Goal: Use online tool/utility: Utilize a website feature to perform a specific function

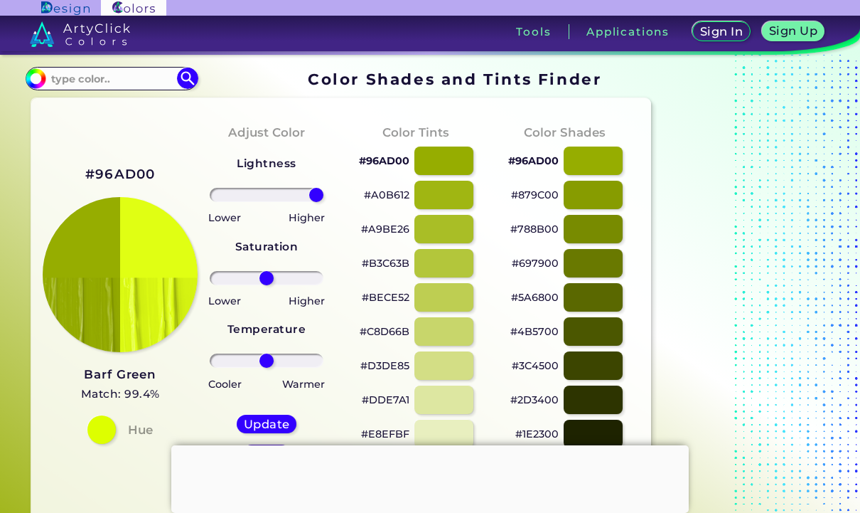
click at [282, 413] on div "Update Reset" at bounding box center [266, 438] width 82 height 71
click at [269, 417] on div "Update" at bounding box center [267, 423] width 54 height 17
type input "#e0ff13"
type input "0"
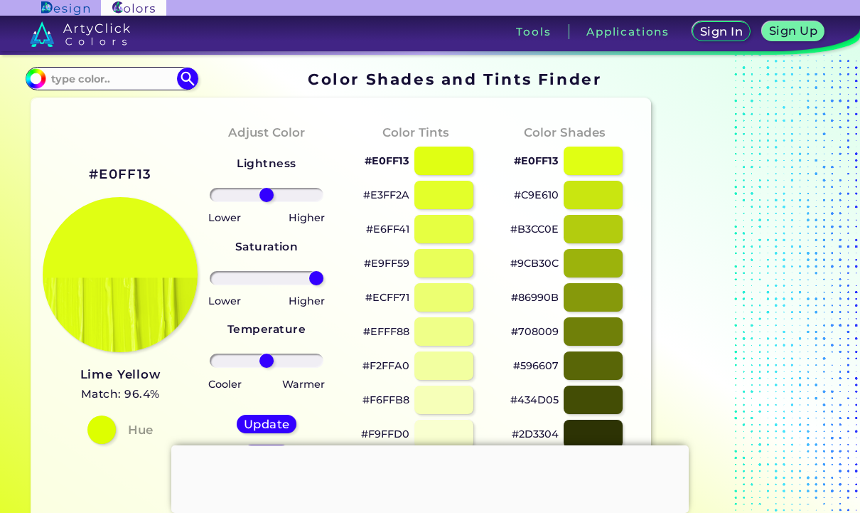
type input "100"
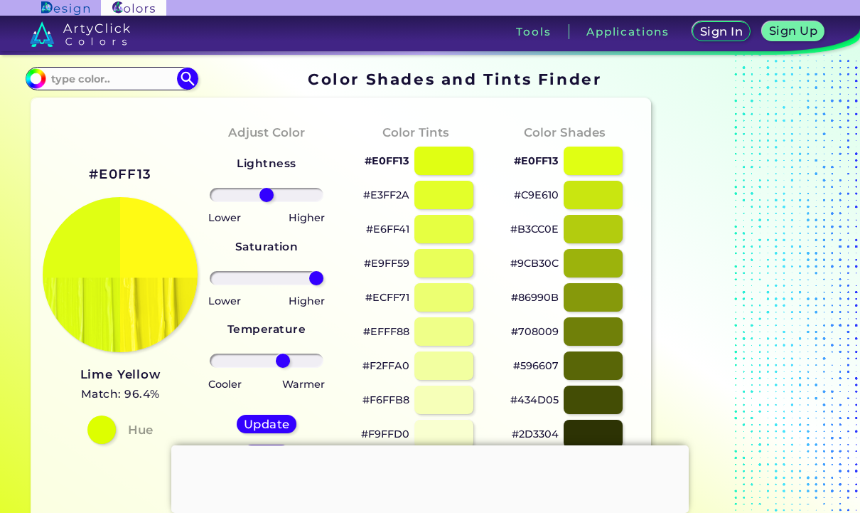
type input "33"
click at [284, 419] on h5 "Update" at bounding box center [267, 424] width 42 height 11
type input "#faff14"
type input "0"
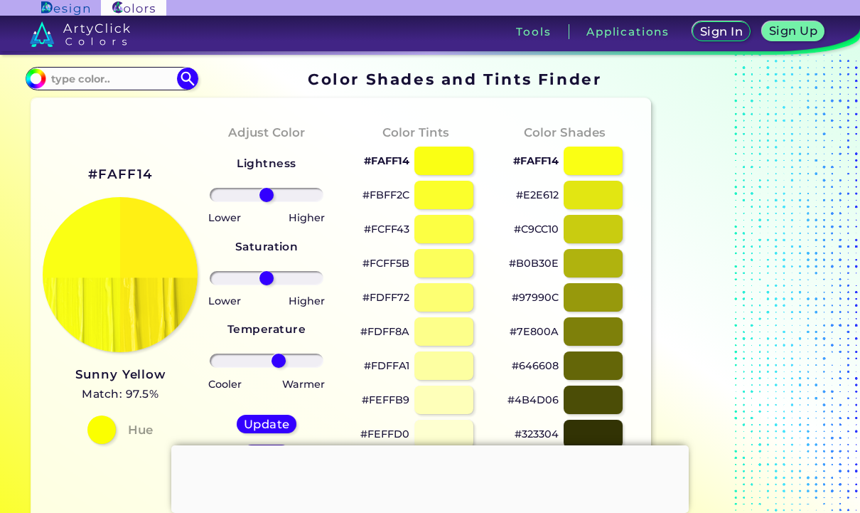
type input "24"
click at [283, 418] on h5 "Update" at bounding box center [267, 424] width 48 height 12
type input "#fff014"
type input "0"
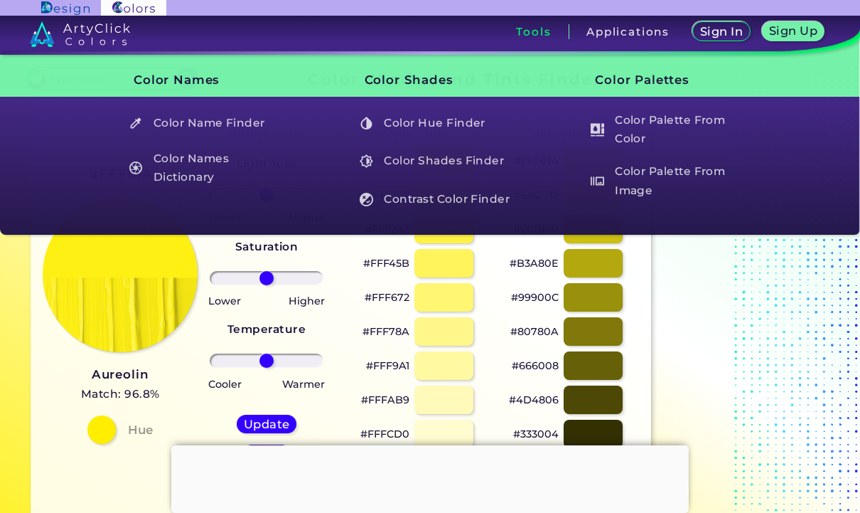
click at [552, 32] on div "Tools" at bounding box center [534, 31] width 70 height 15
click at [232, 168] on h5 "Color Names Dictionary" at bounding box center [205, 168] width 166 height 41
